Goal: Find contact information: Find contact information

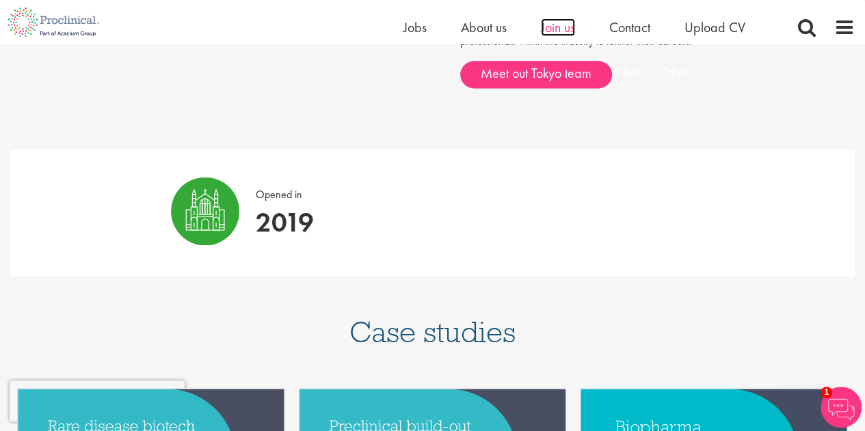
click at [564, 28] on span "Join us" at bounding box center [558, 27] width 34 height 18
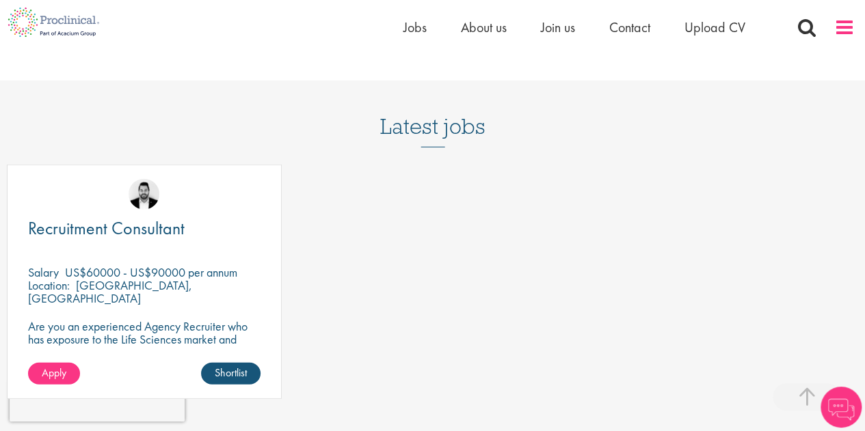
click at [840, 28] on span at bounding box center [844, 27] width 21 height 21
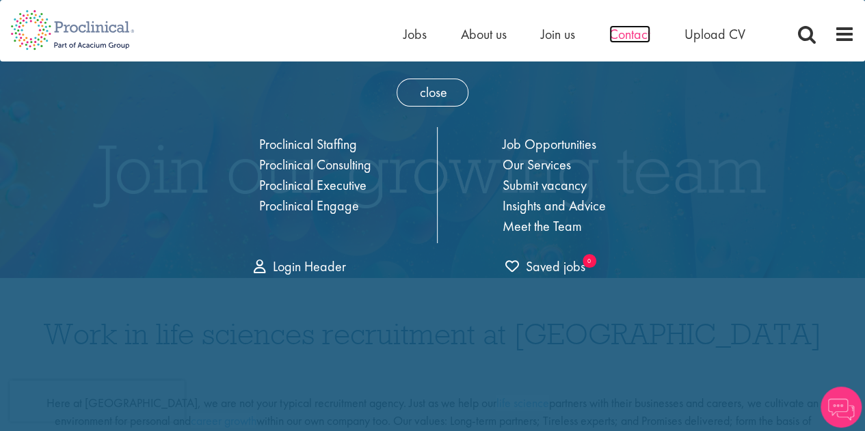
click at [624, 27] on span "Contact" at bounding box center [629, 34] width 41 height 18
